Goal: Find specific page/section: Find specific page/section

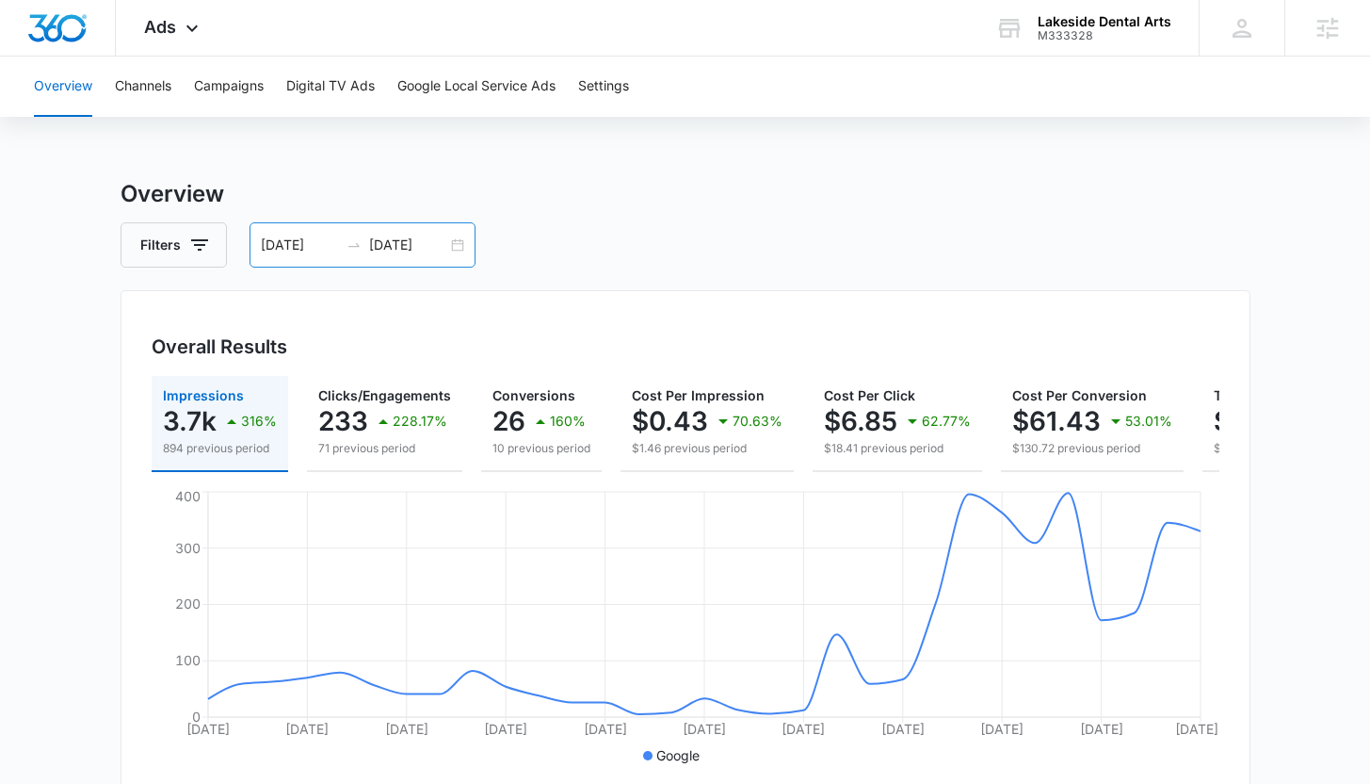
click at [399, 242] on input "[DATE]" at bounding box center [408, 245] width 78 height 21
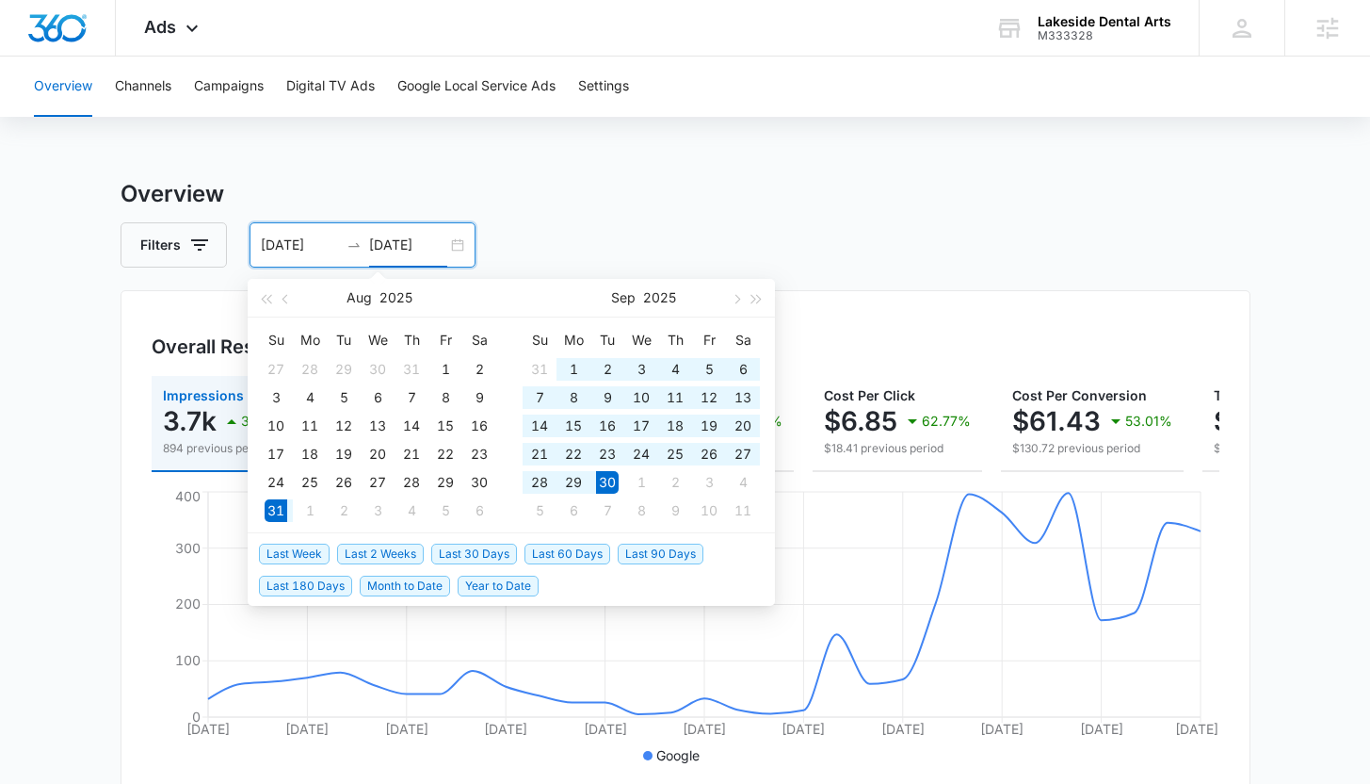
type input "[DATE]"
click at [464, 550] on span "Last 30 Days" at bounding box center [474, 553] width 86 height 21
type input "[DATE]"
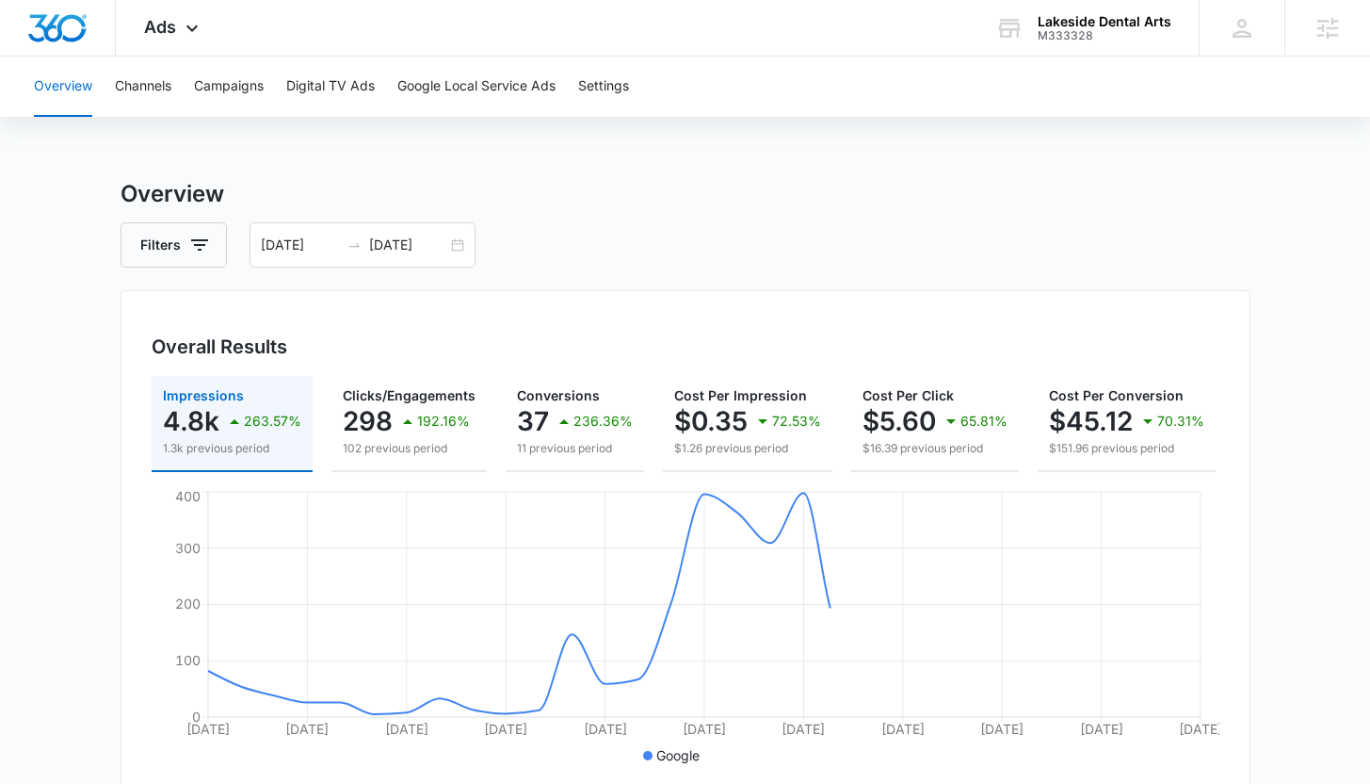
click at [656, 139] on div "Overview Channels Campaigns Digital TV Ads Google Local Service Ads Settings Ov…" at bounding box center [685, 793] width 1370 height 1473
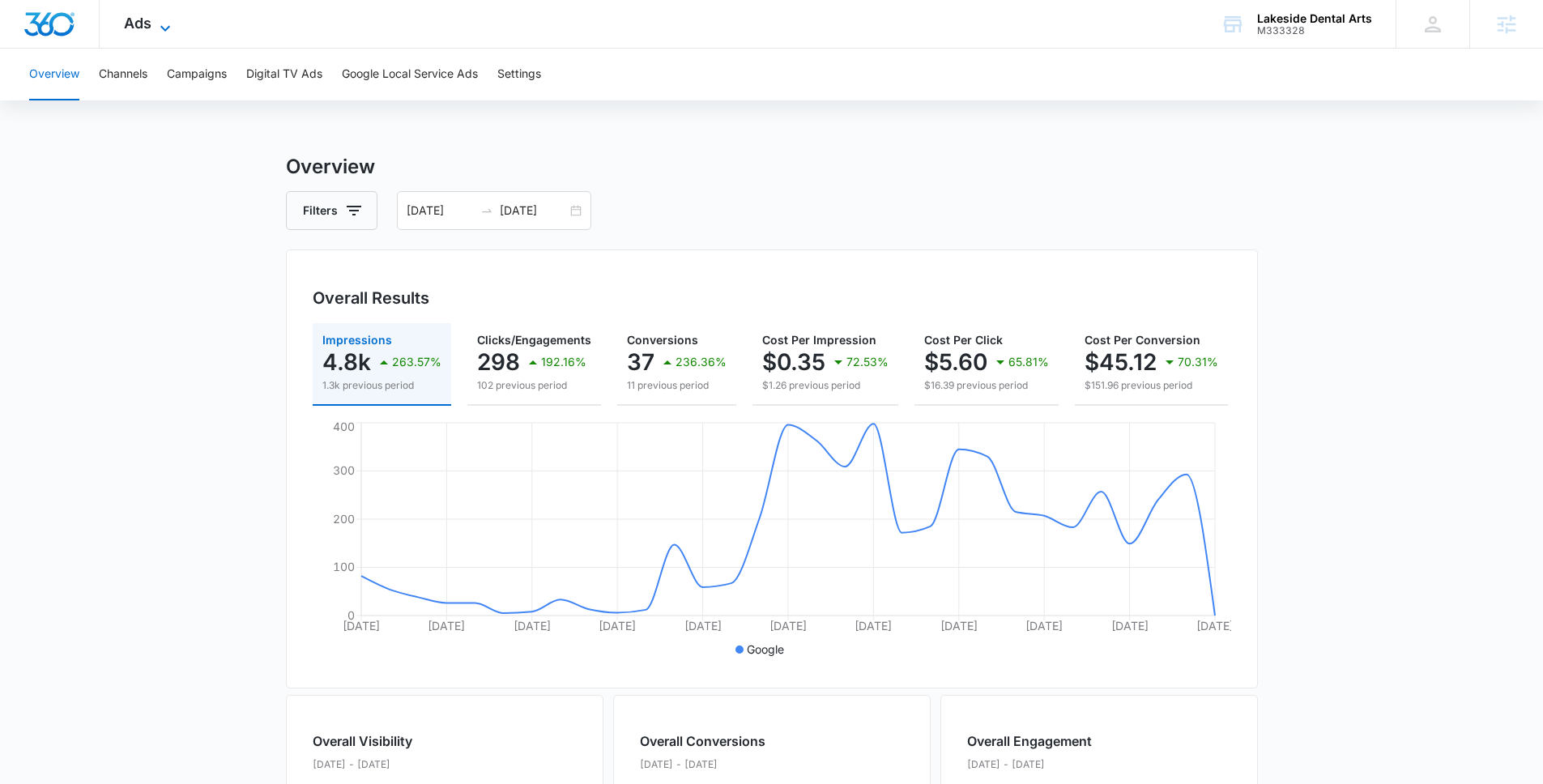
click at [164, 27] on icon at bounding box center [165, 28] width 20 height 20
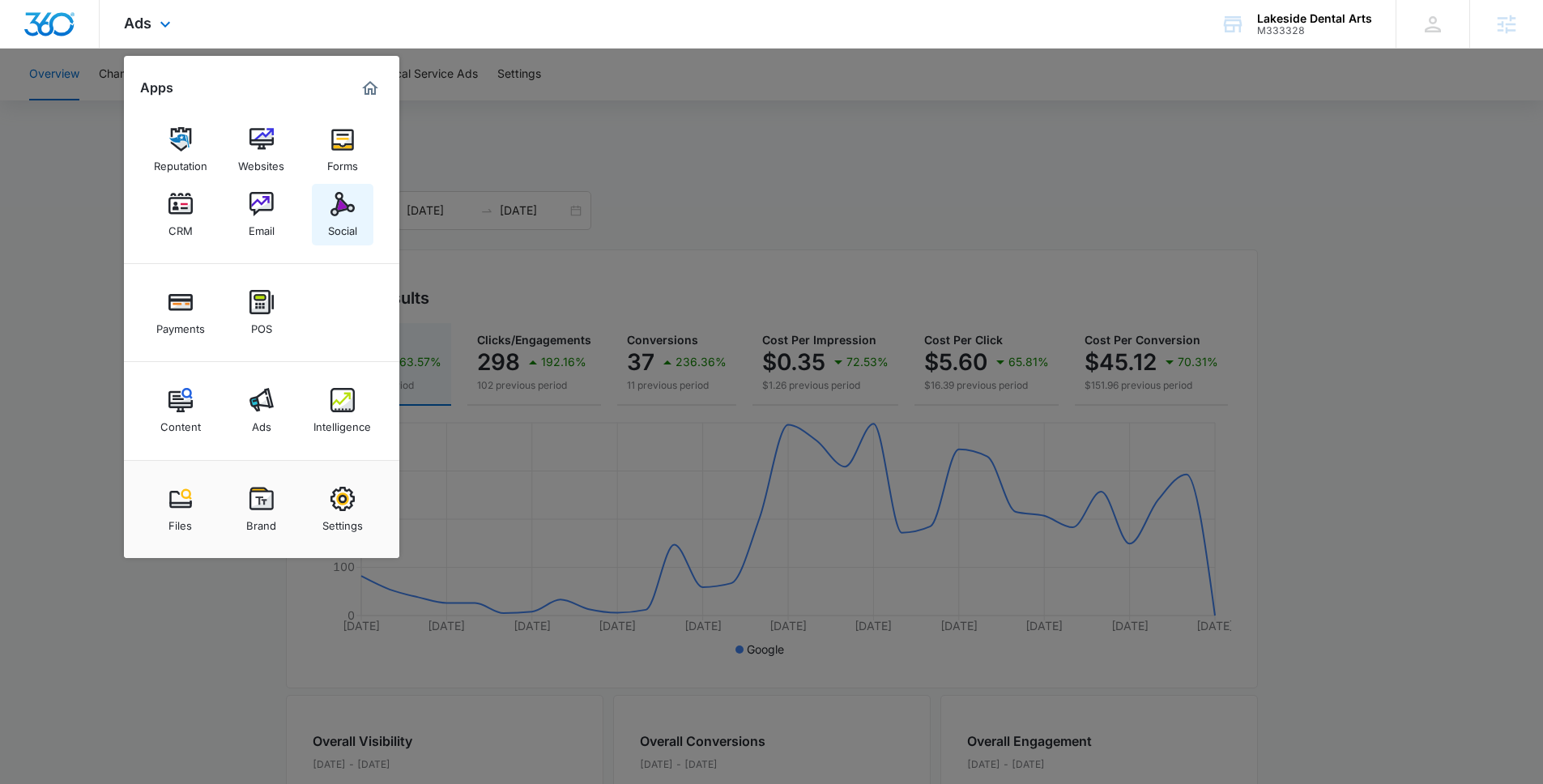
click at [347, 211] on img at bounding box center [342, 204] width 24 height 24
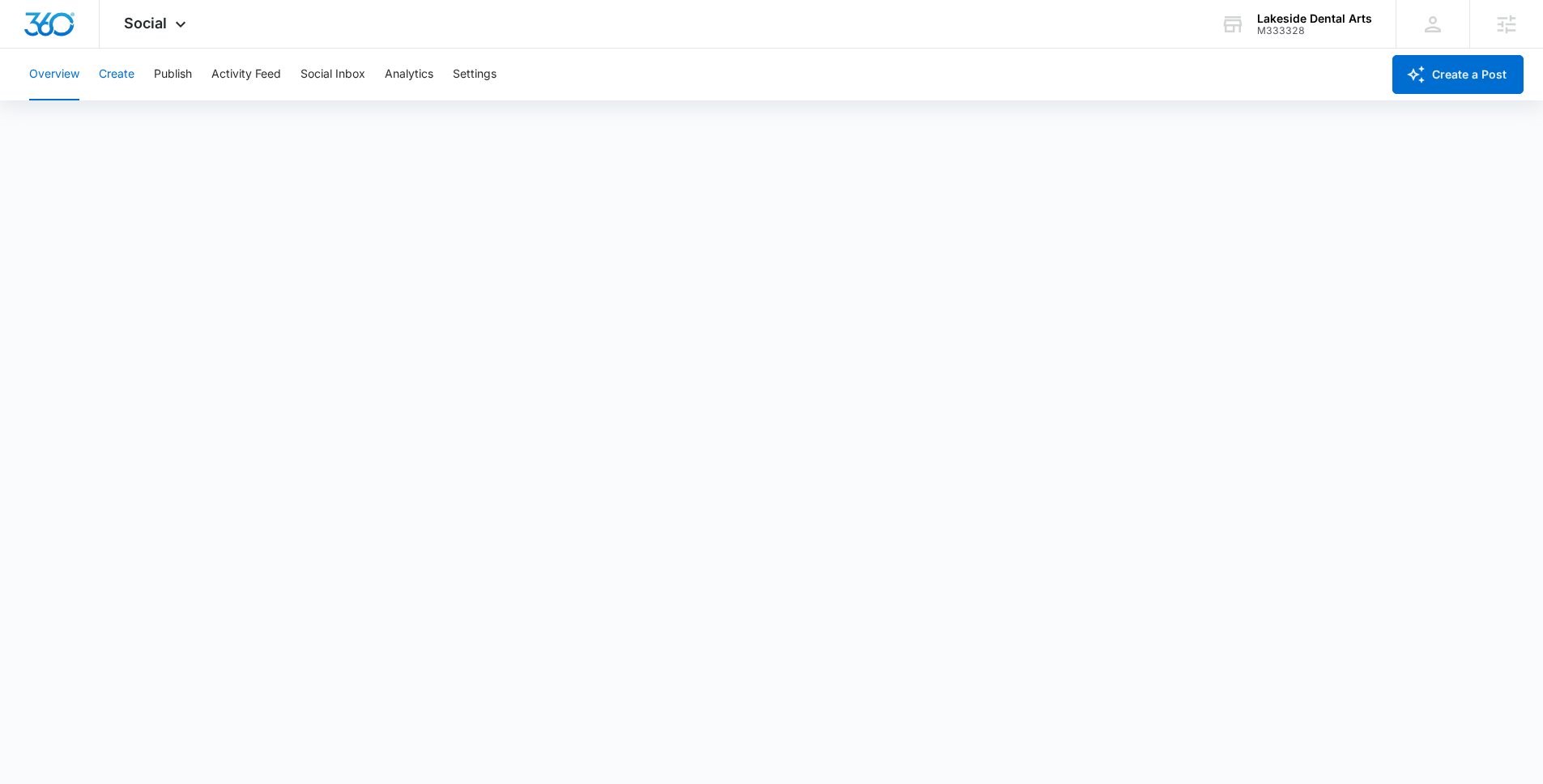
click at [120, 78] on button "Create" at bounding box center [116, 75] width 35 height 52
click at [1190, 34] on div "M333328" at bounding box center [1315, 30] width 115 height 11
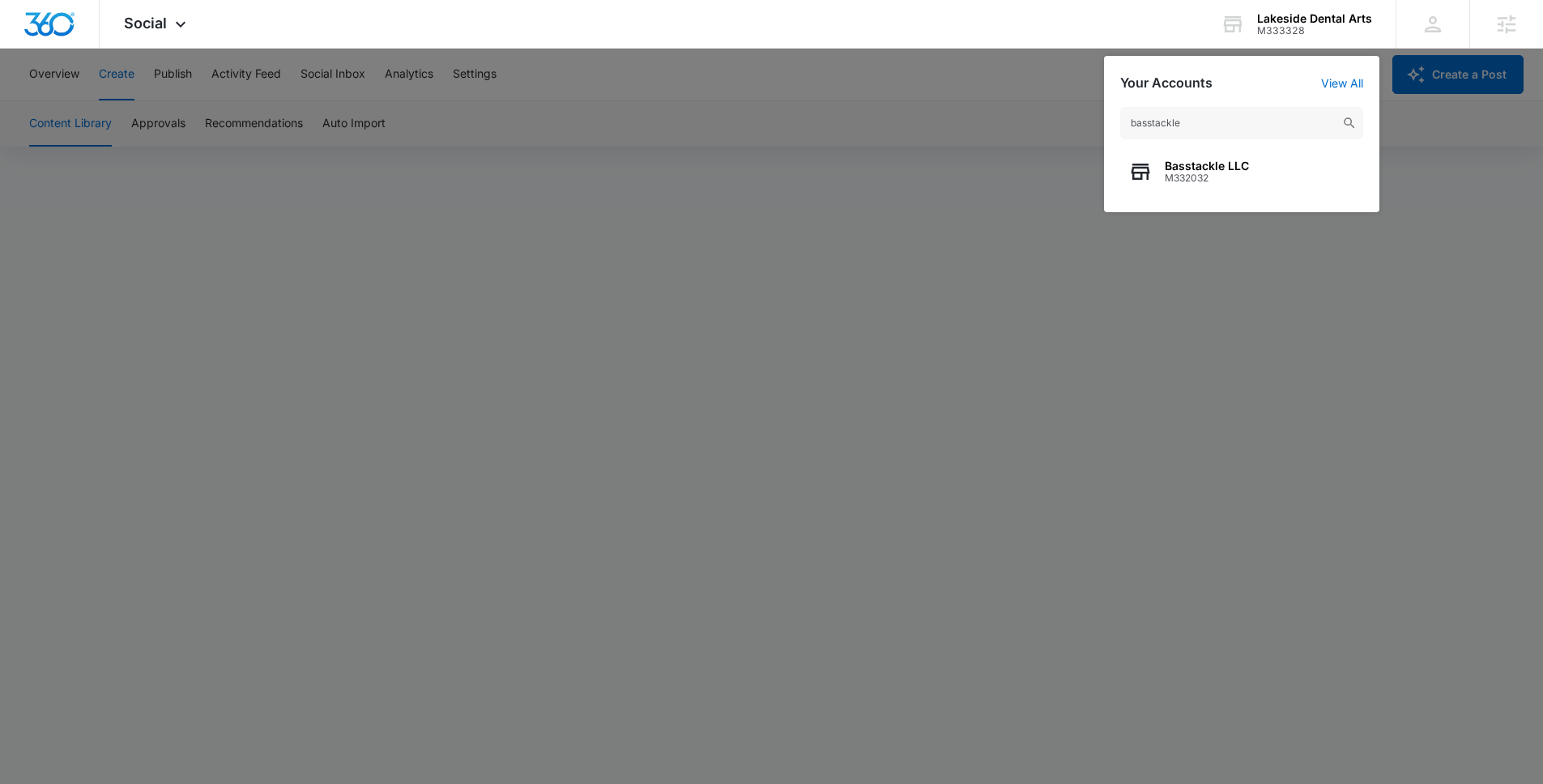
type input "basstackle"
click at [1190, 176] on span "M332032" at bounding box center [1207, 178] width 84 height 11
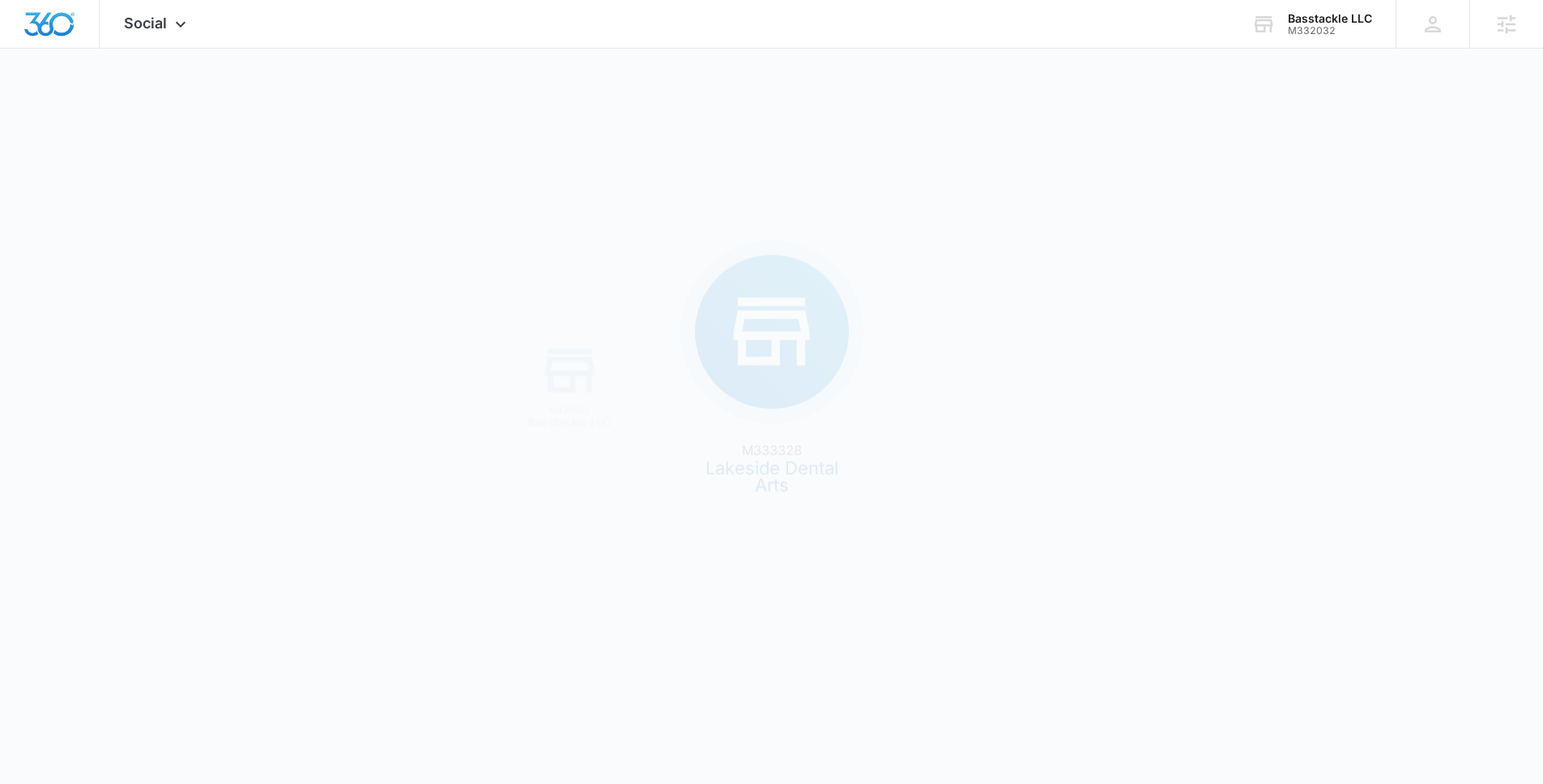
scroll to position [0, 0]
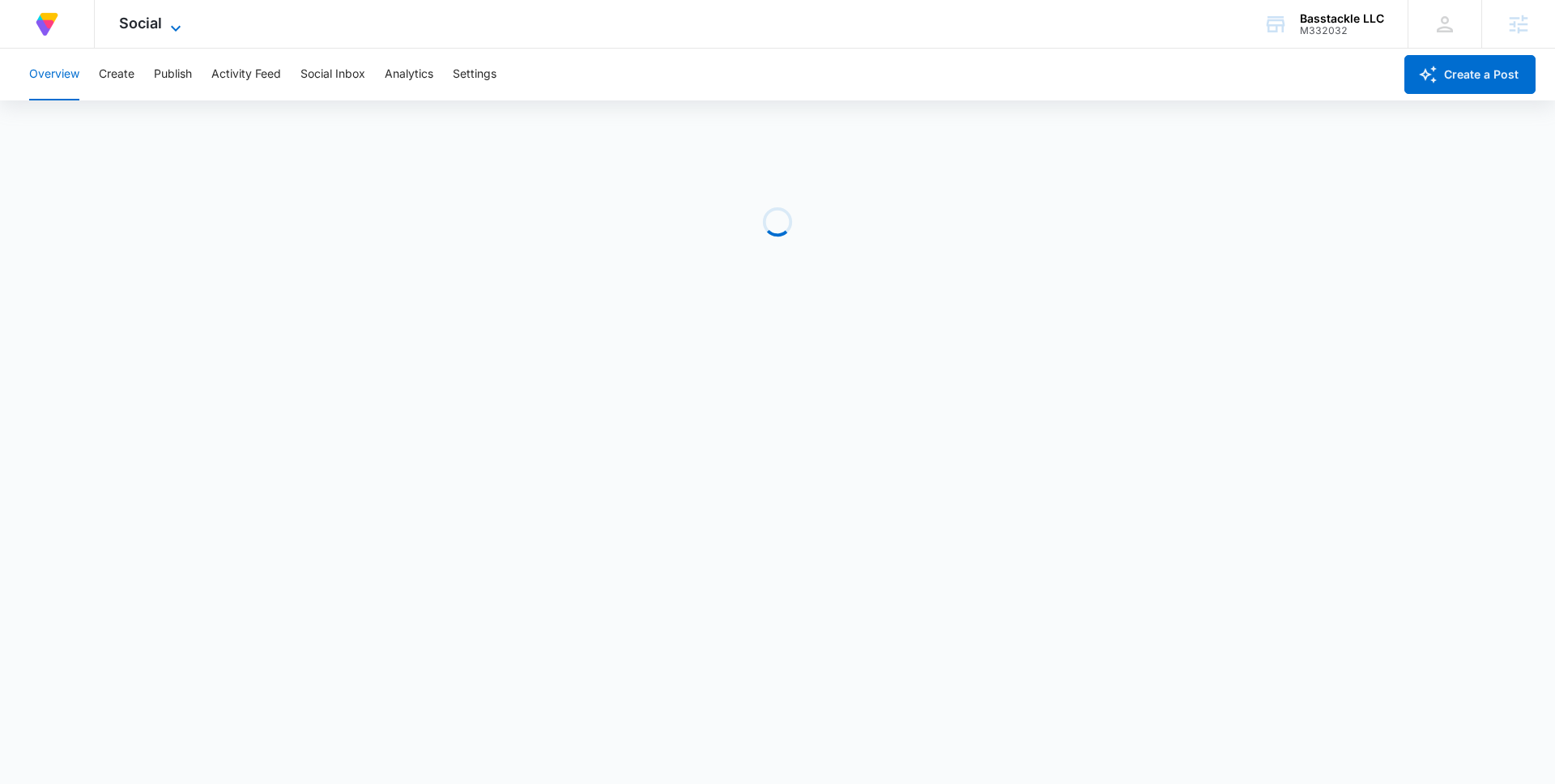
click at [151, 27] on span "Social" at bounding box center [140, 23] width 43 height 17
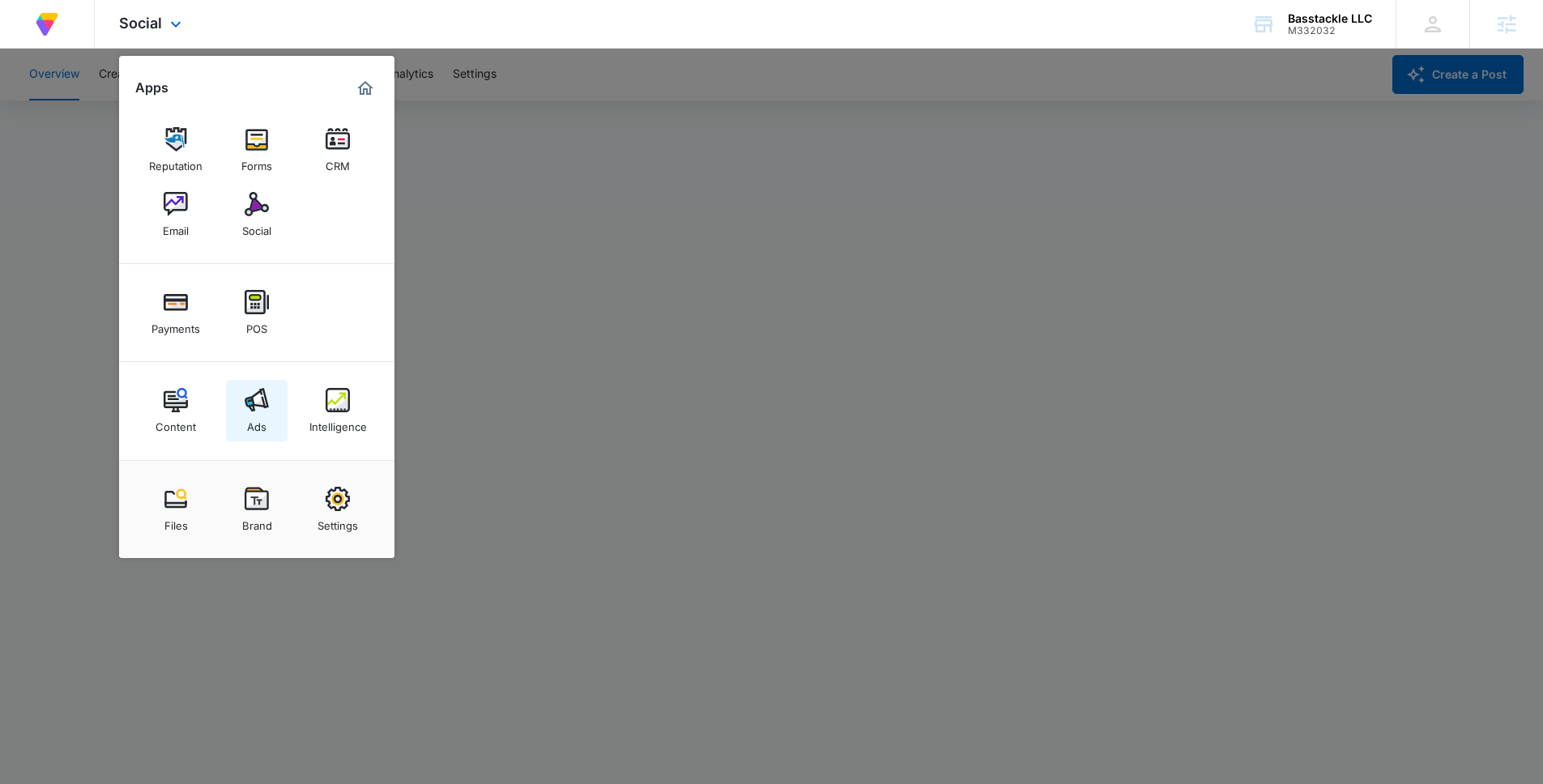
click at [262, 406] on img at bounding box center [256, 400] width 24 height 24
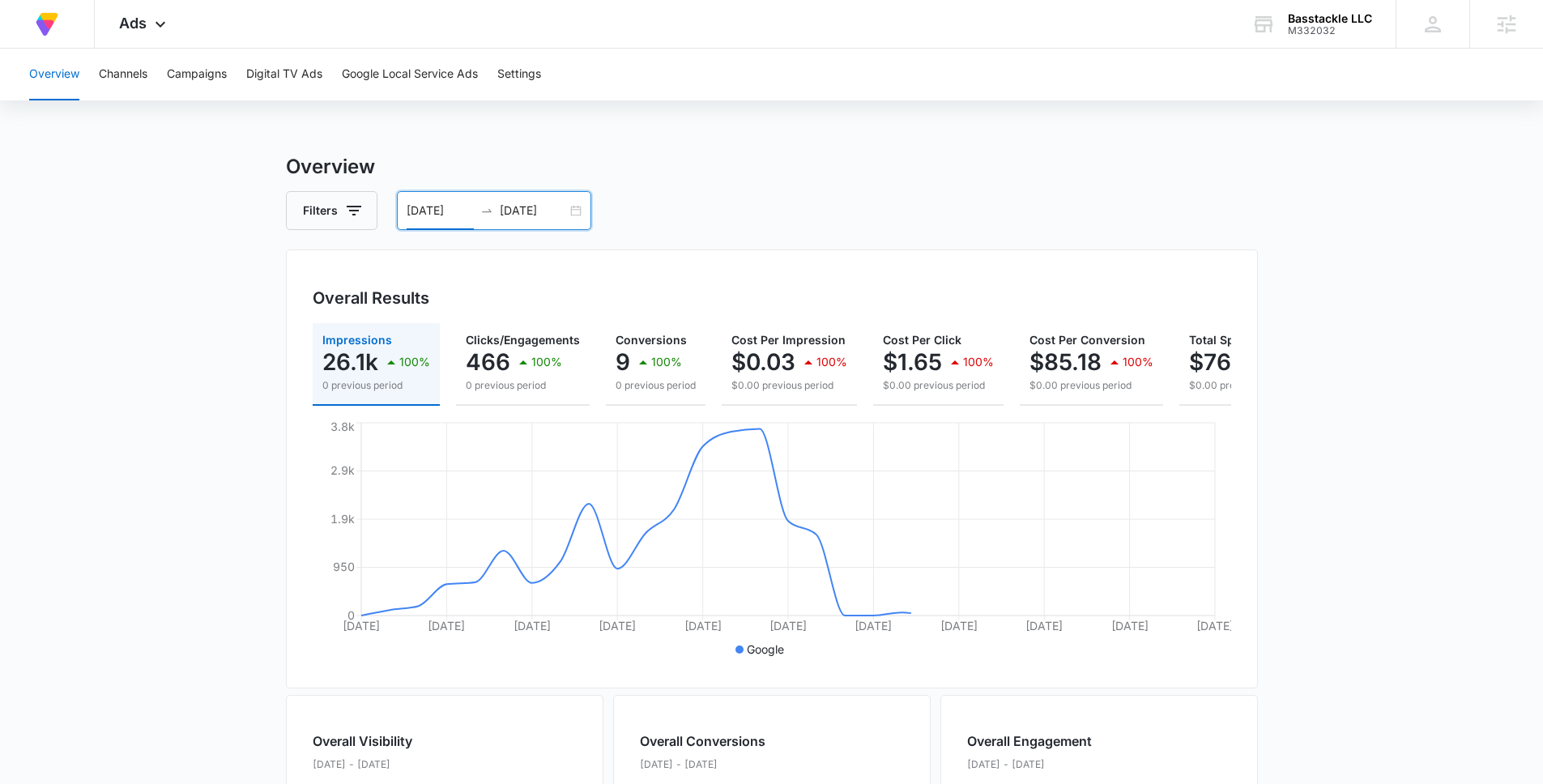
click at [415, 209] on input "[DATE]" at bounding box center [440, 211] width 67 height 18
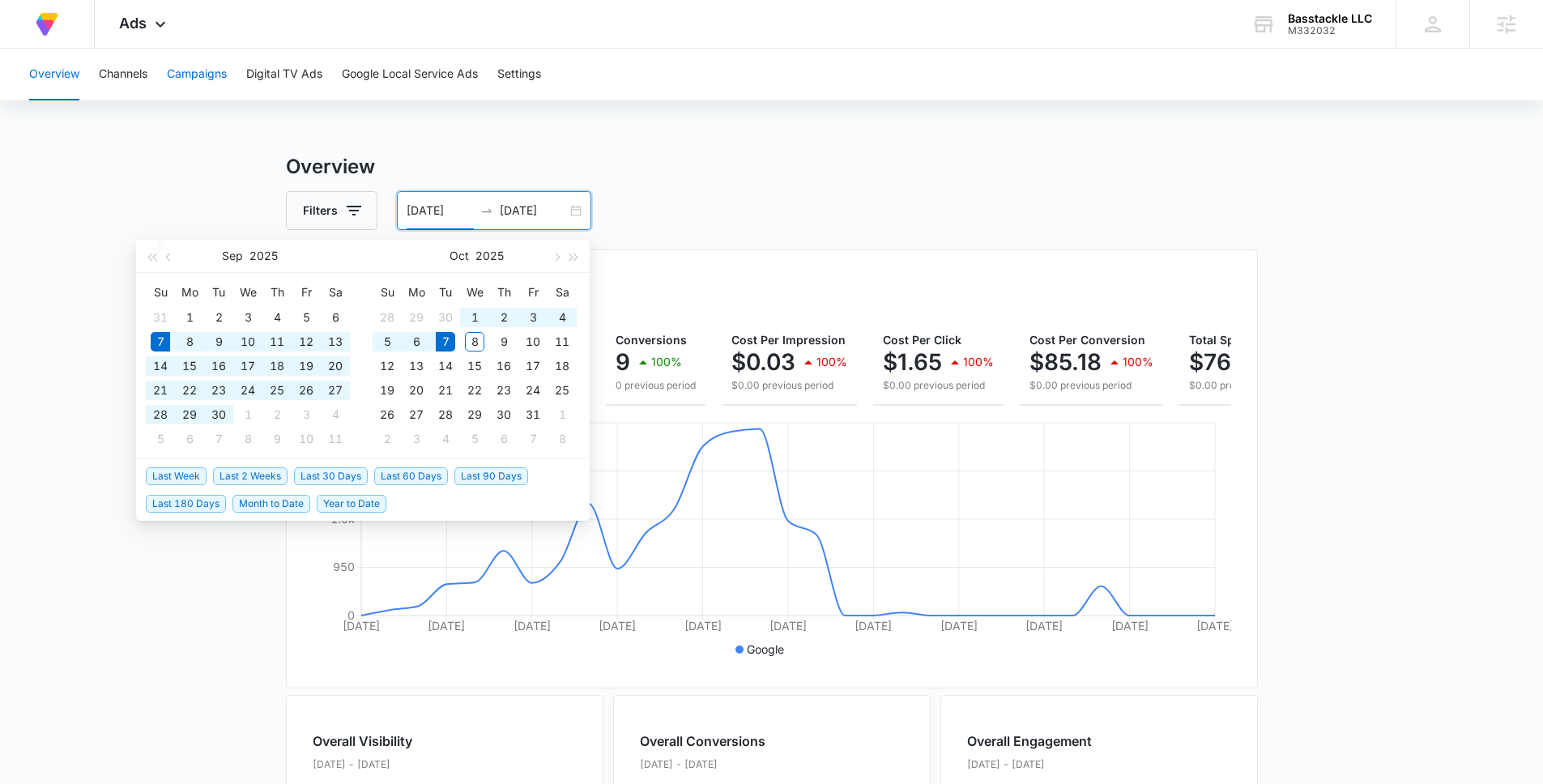
click at [201, 77] on button "Campaigns" at bounding box center [197, 75] width 60 height 52
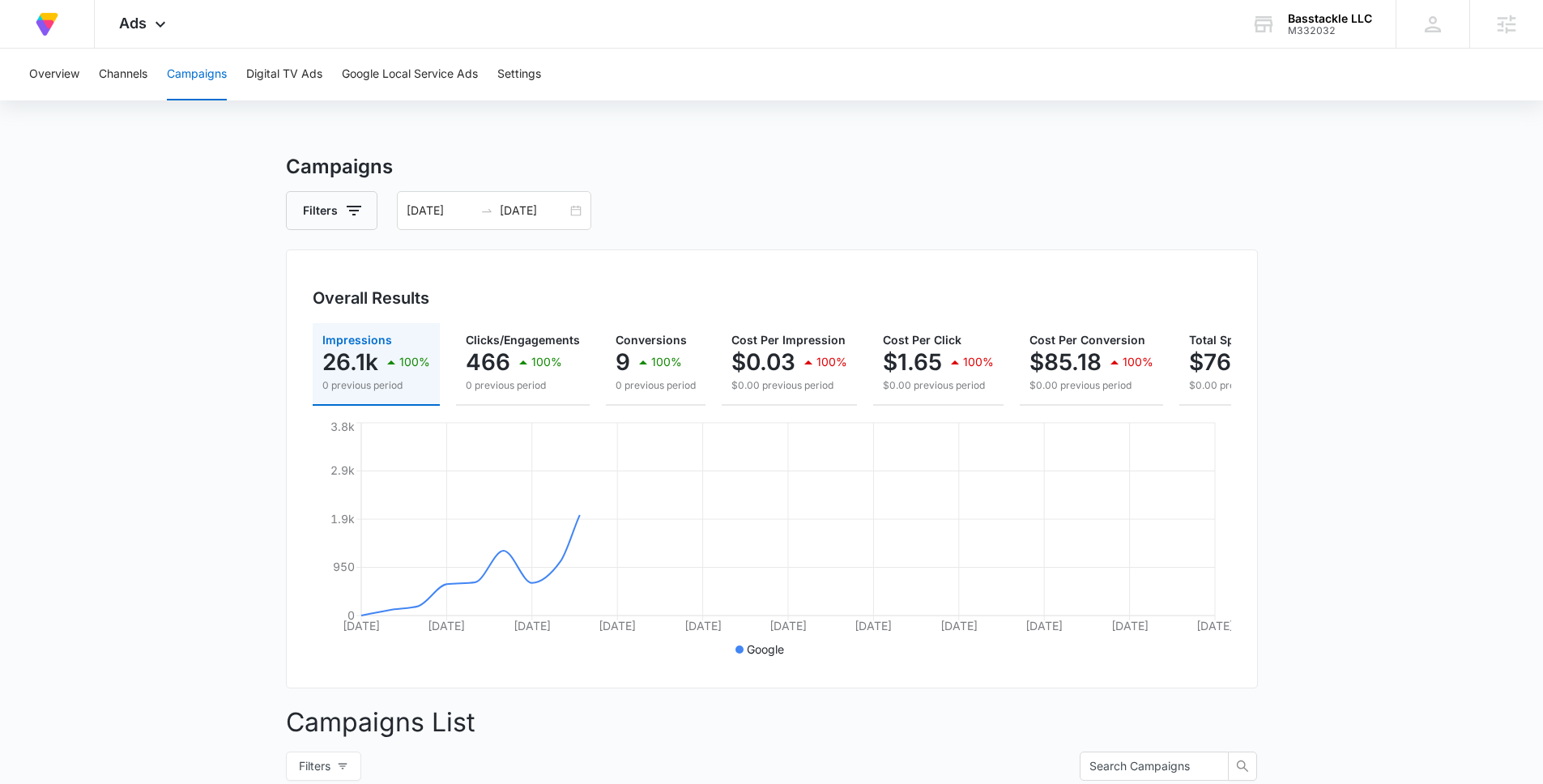
click at [215, 309] on main "Campaigns Filters [DATE] [DATE] Overall Results Impressions 26.1k 100% 0 previo…" at bounding box center [772, 653] width 1543 height 1002
click at [1190, 39] on div "Basstackle LLC M332032 Your Accounts View All" at bounding box center [1312, 24] width 169 height 48
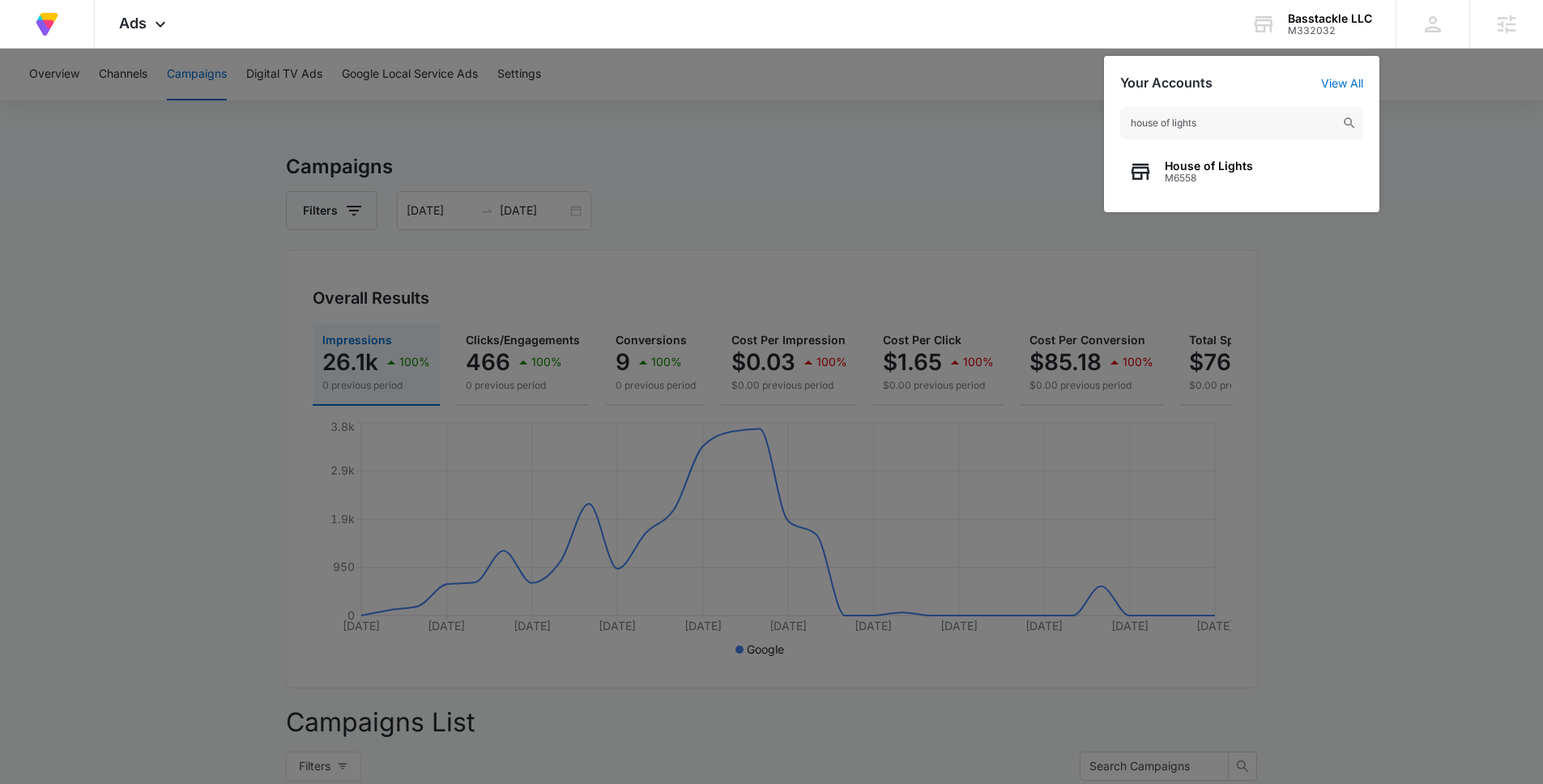
type input "house of lights"
click at [1190, 170] on span "House of Lights" at bounding box center [1208, 166] width 89 height 13
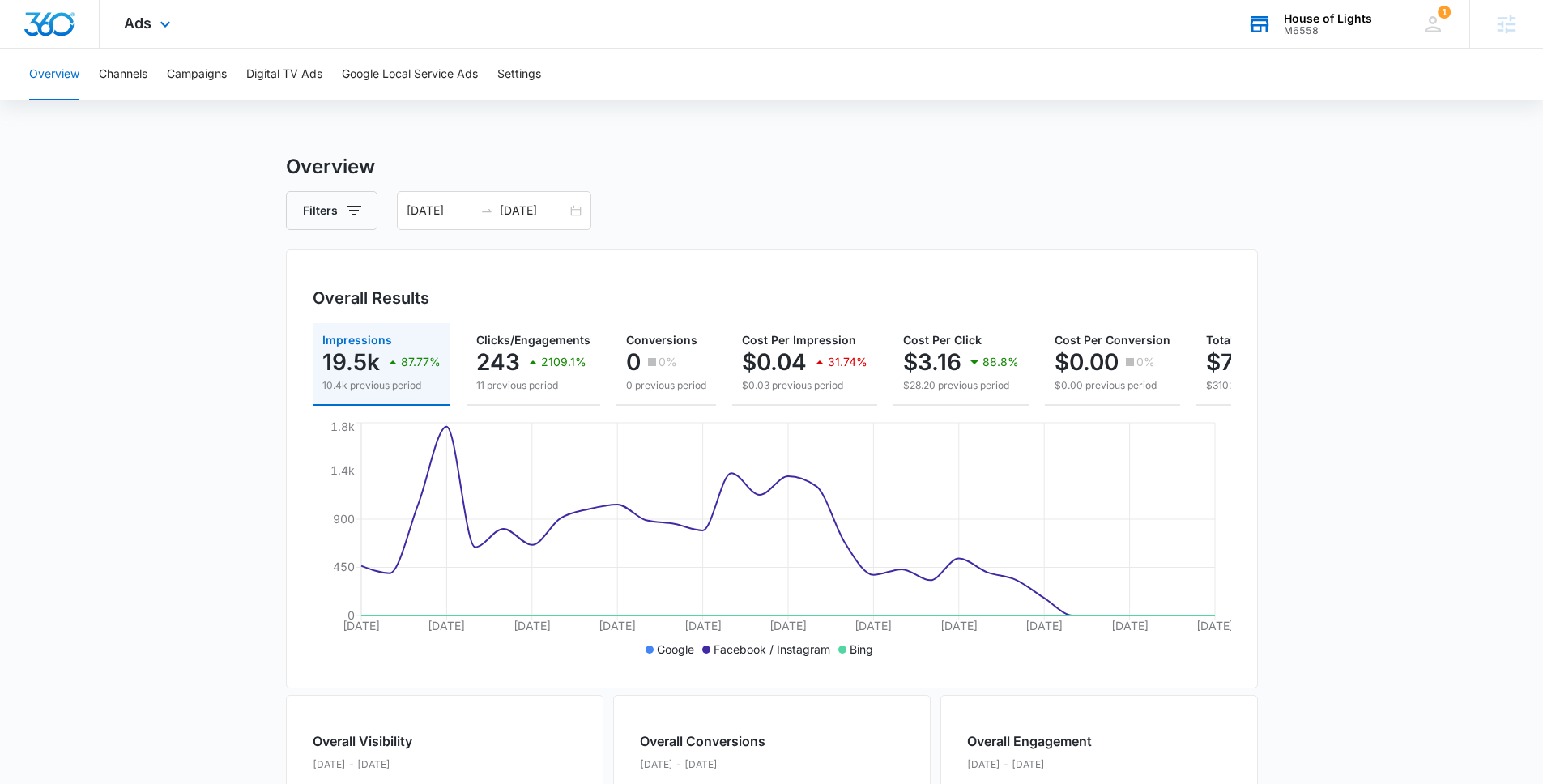
click at [1190, 21] on div "House of Lights" at bounding box center [1328, 18] width 89 height 13
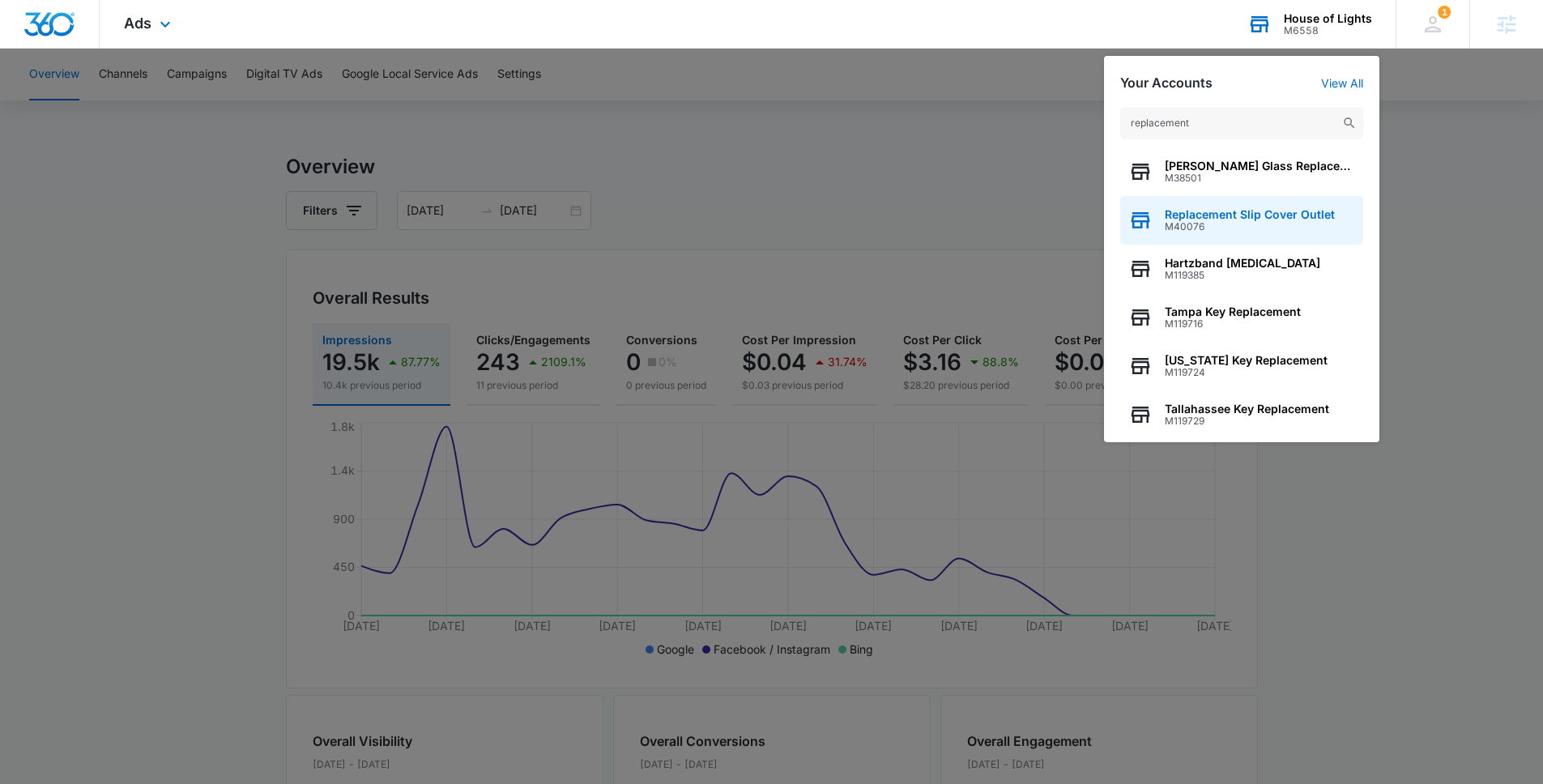
type input "replacement"
click at [1190, 227] on span "M40076" at bounding box center [1250, 226] width 170 height 11
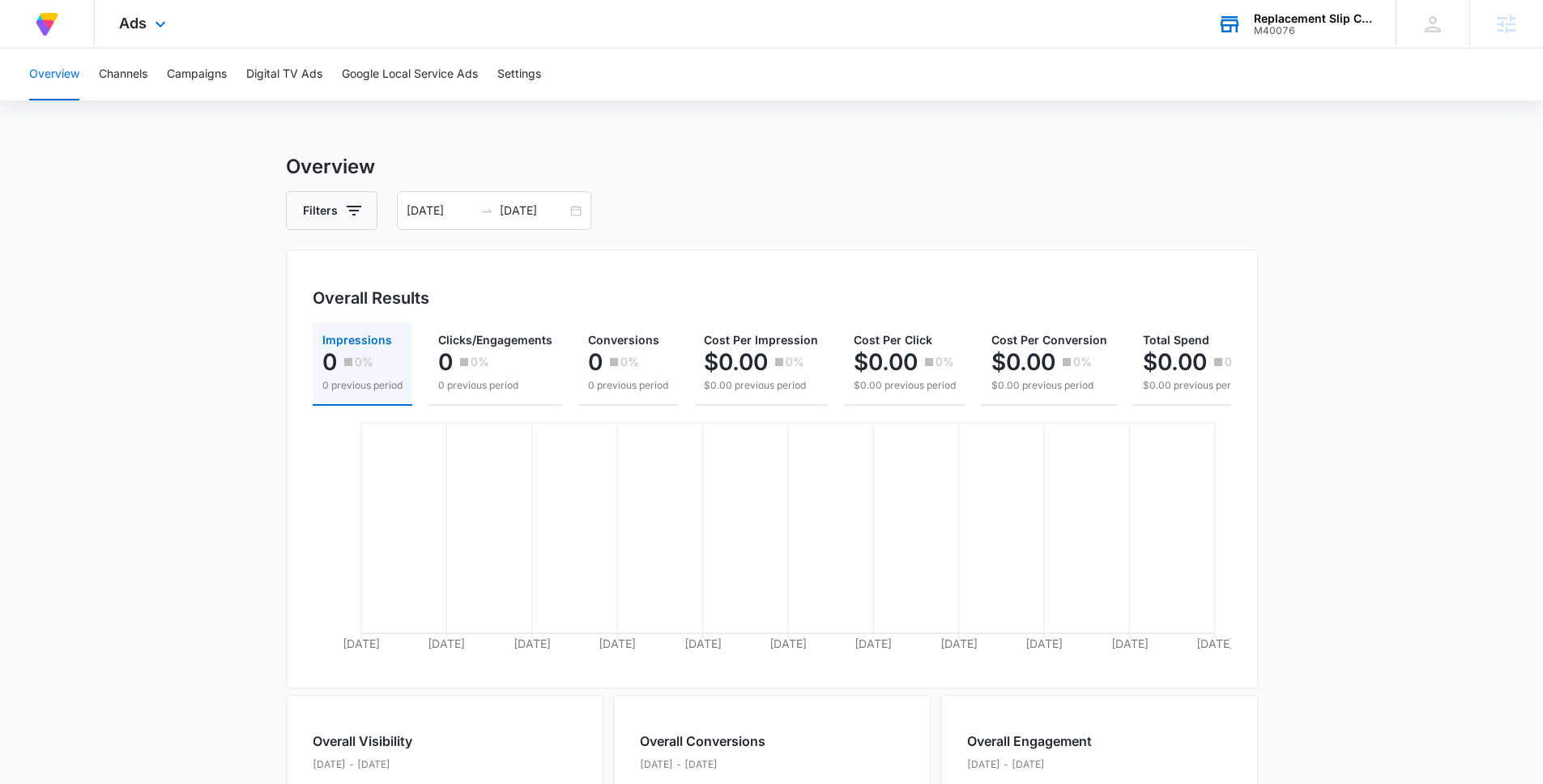
click at [1190, 227] on div "Filters [DATE] [DATE]" at bounding box center [772, 210] width 972 height 39
click at [153, 29] on icon at bounding box center [160, 28] width 20 height 20
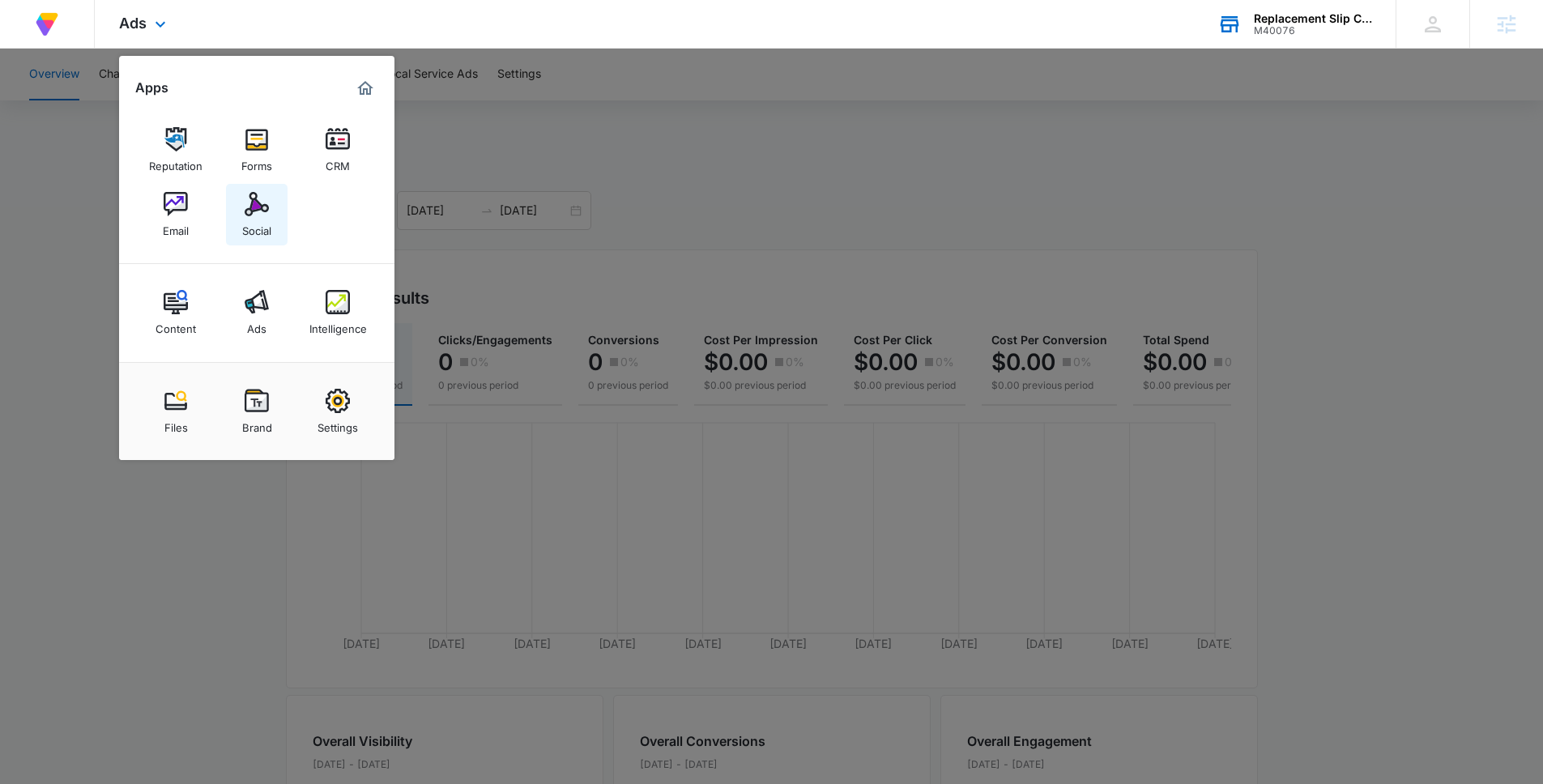
click at [260, 230] on div "Social" at bounding box center [257, 226] width 29 height 21
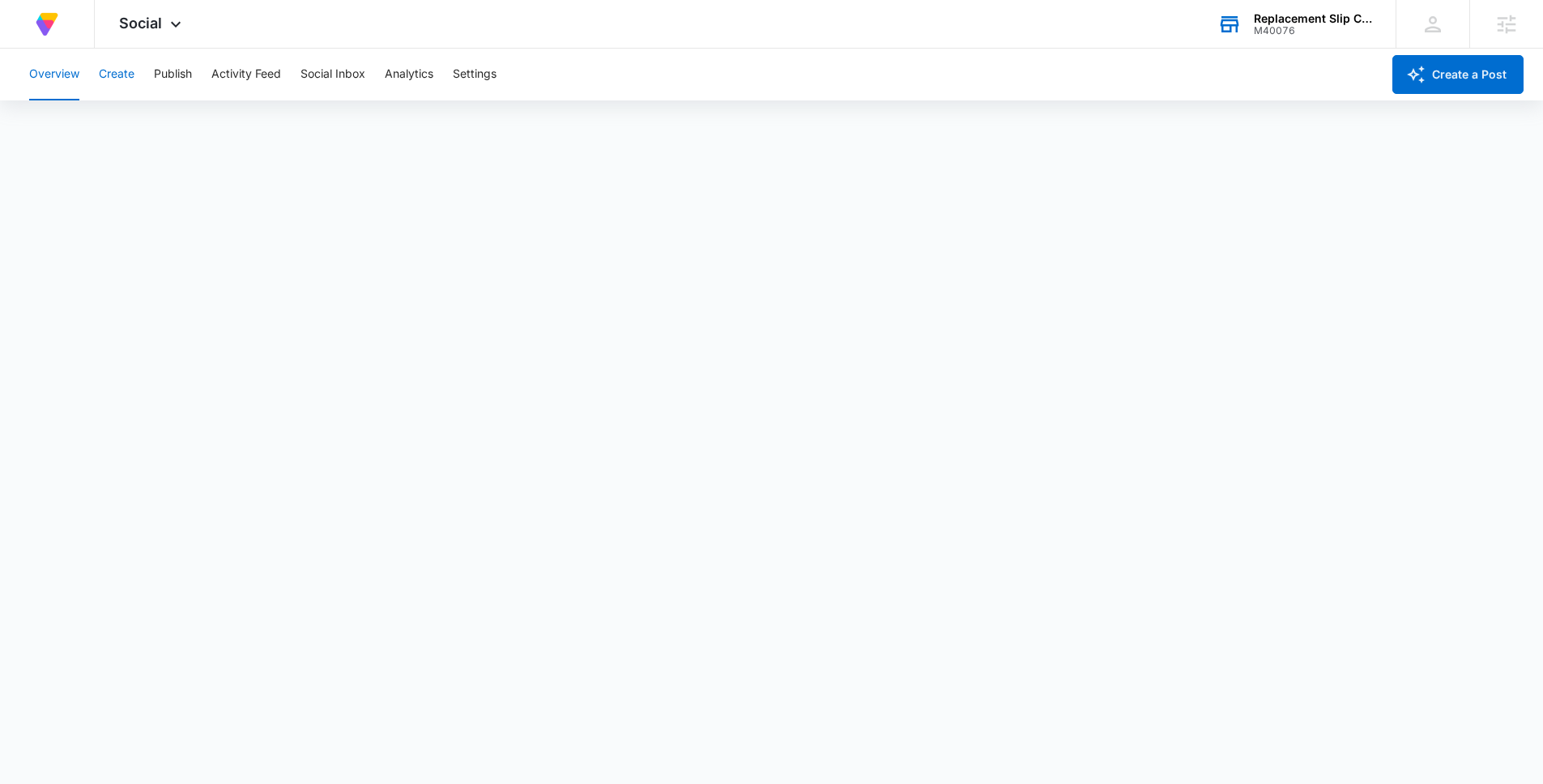
click at [110, 65] on button "Create" at bounding box center [116, 75] width 35 height 52
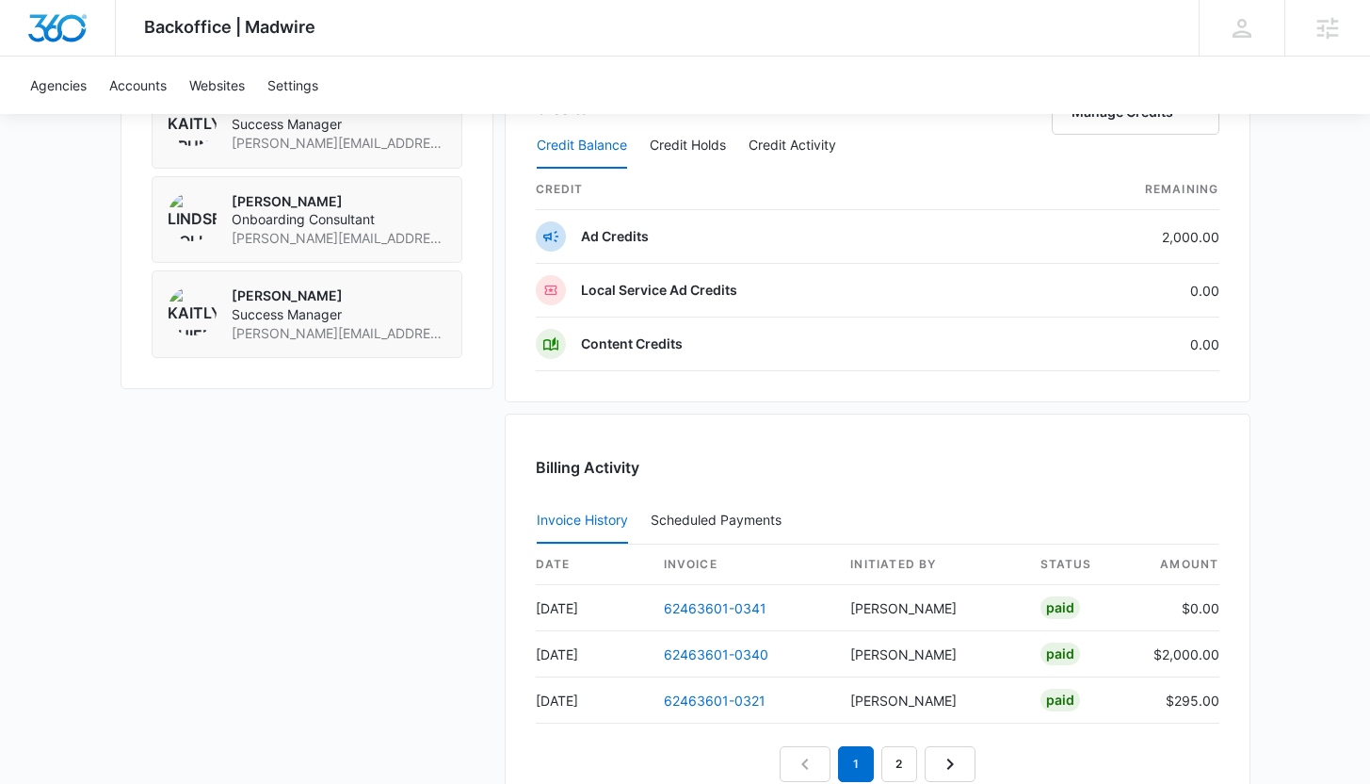
scroll to position [1570, 0]
